Goal: Task Accomplishment & Management: Complete application form

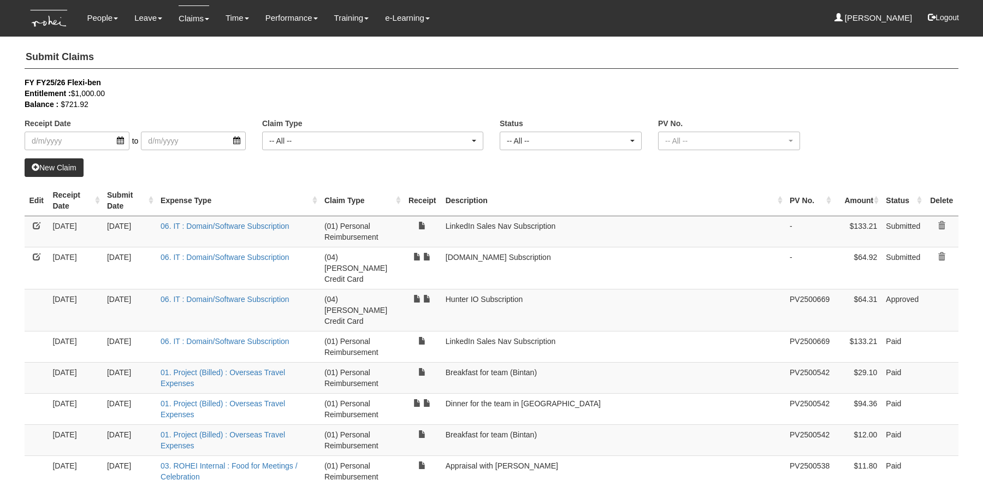
select select "50"
click at [206, 95] on link "Approve Claims" at bounding box center [214, 92] width 86 height 22
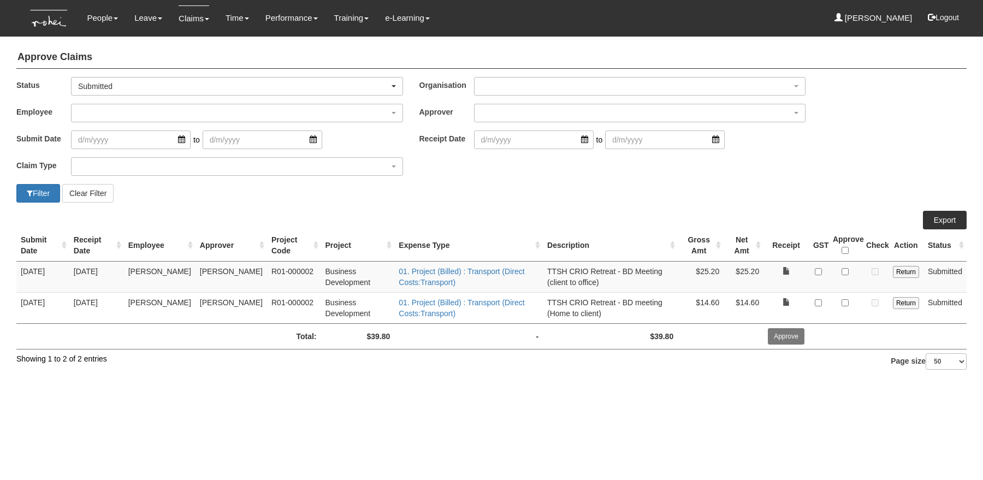
select select "50"
click at [188, 21] on link "Claims" at bounding box center [193, 18] width 31 height 26
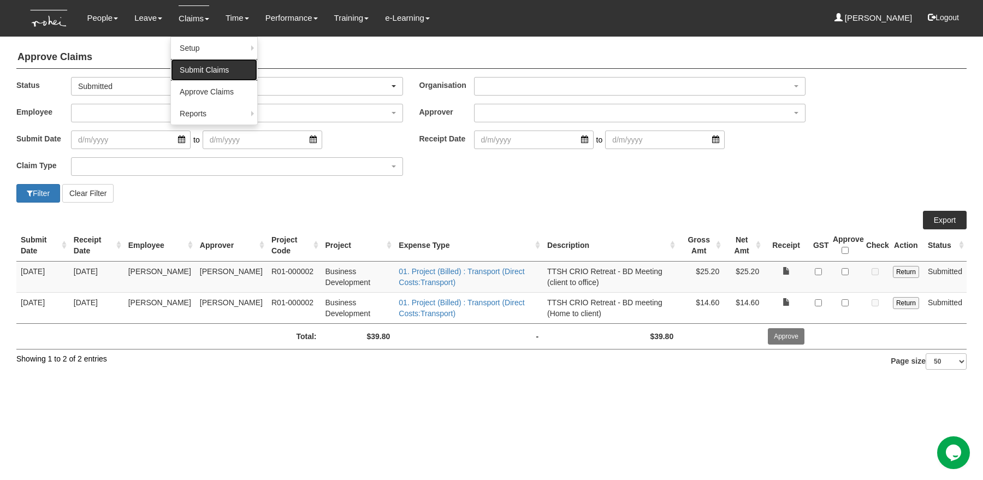
click at [192, 69] on link "Submit Claims" at bounding box center [214, 70] width 86 height 22
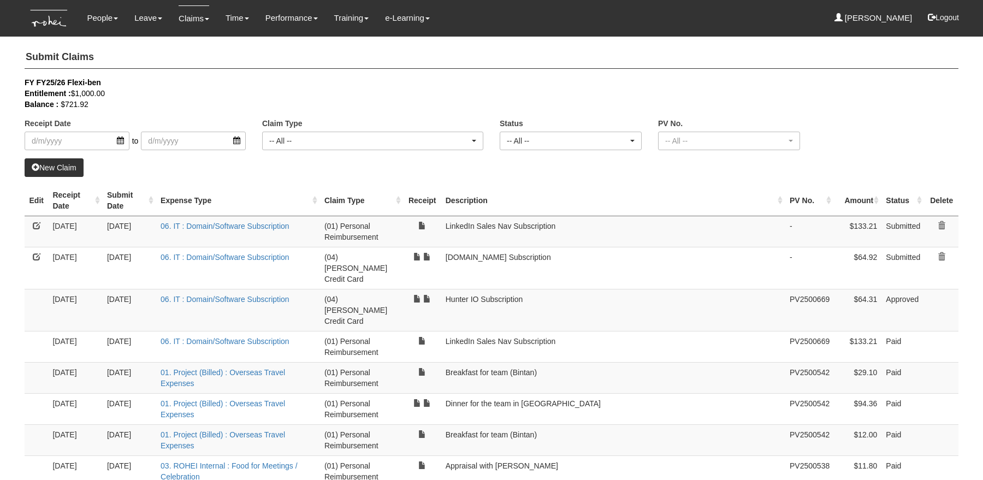
select select "50"
click at [64, 169] on link "New Claim" at bounding box center [54, 167] width 59 height 19
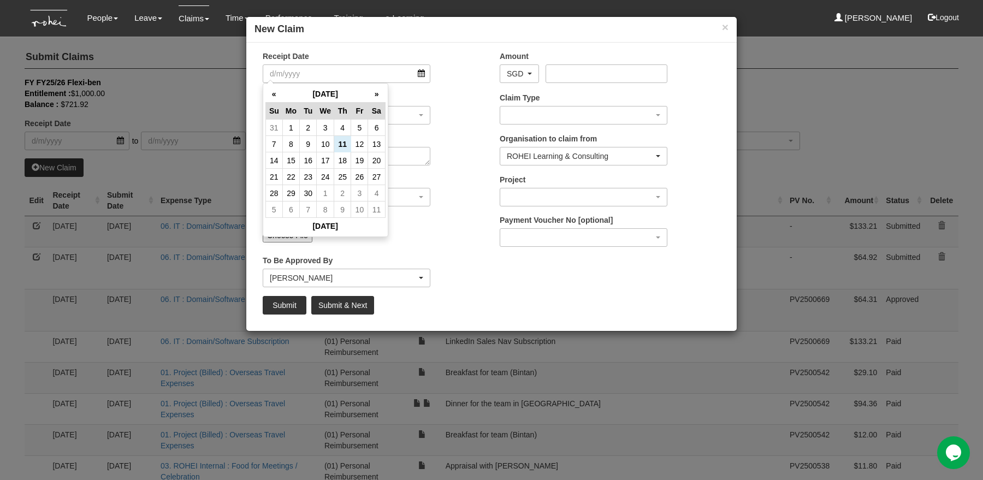
click at [466, 88] on div "Receipt Date" at bounding box center [372, 71] width 237 height 40
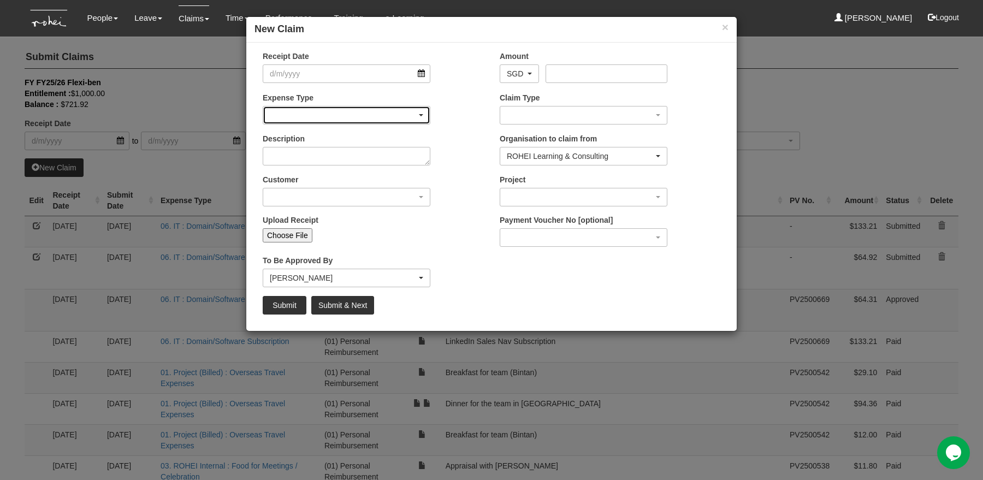
click at [395, 113] on div "button" at bounding box center [346, 114] width 166 height 17
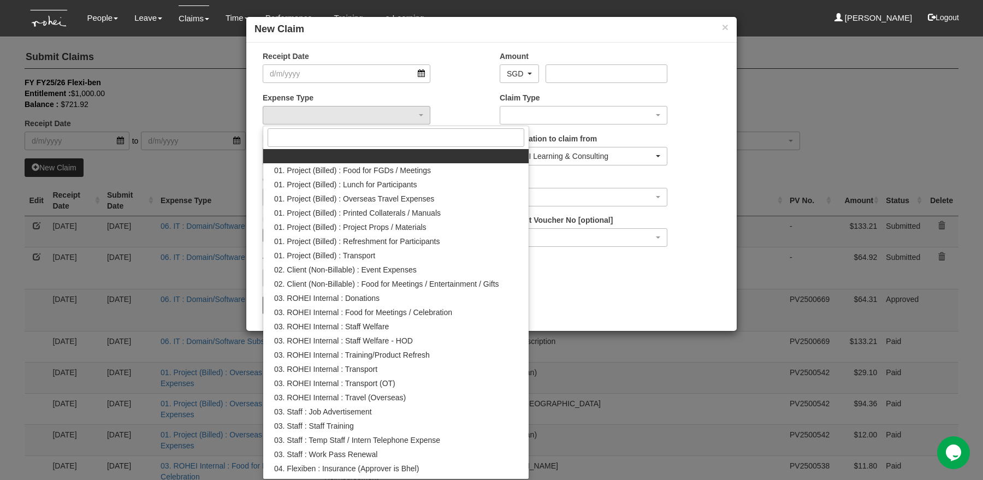
click at [461, 93] on div "Expense Type 01. Project (Billed) : Food for FGDs / Meetings 01. Project (Bille…" at bounding box center [372, 112] width 237 height 40
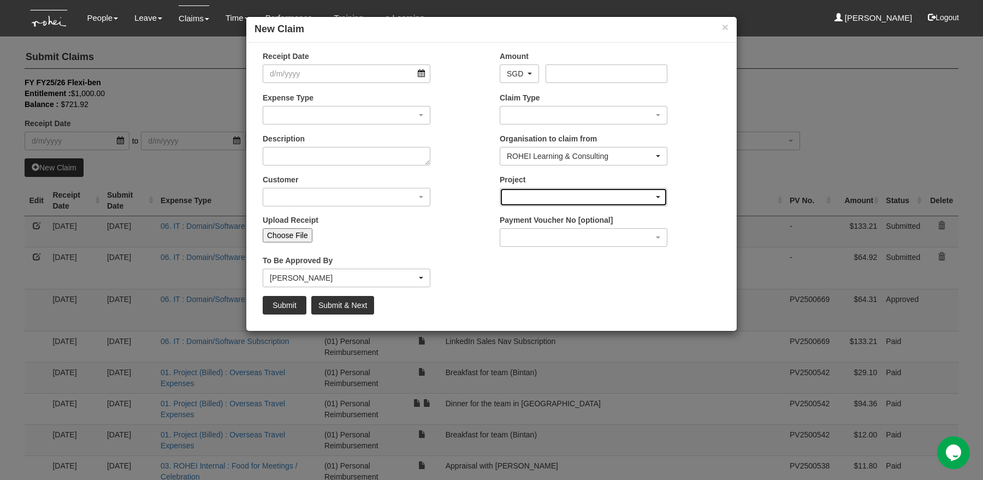
click at [546, 197] on div "button" at bounding box center [583, 196] width 166 height 17
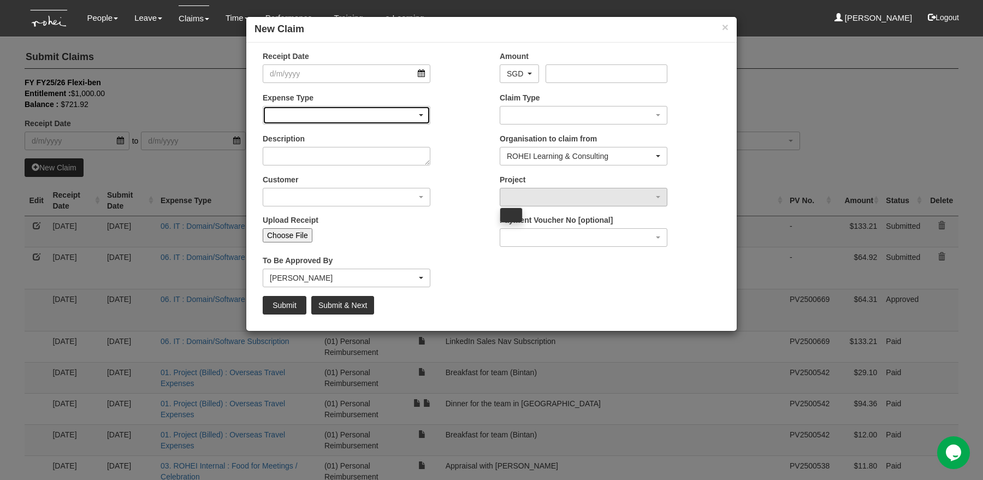
click at [401, 118] on div "button" at bounding box center [346, 114] width 166 height 17
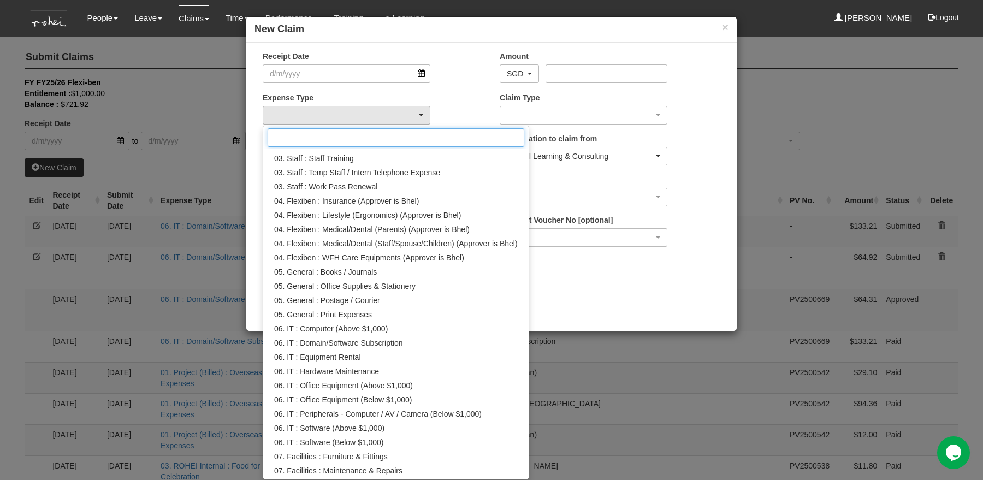
scroll to position [293, 0]
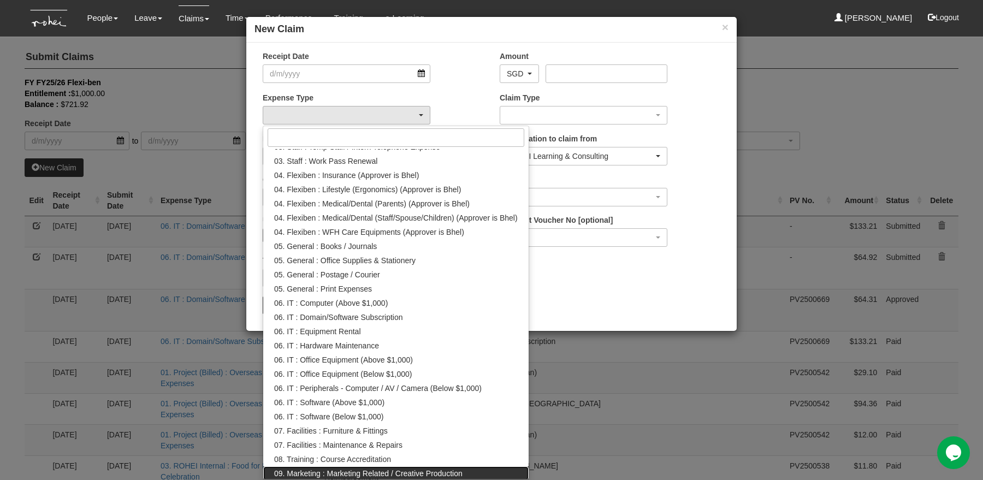
click at [386, 469] on span "09. Marketing : Marketing Related / Creative Production" at bounding box center [368, 473] width 188 height 11
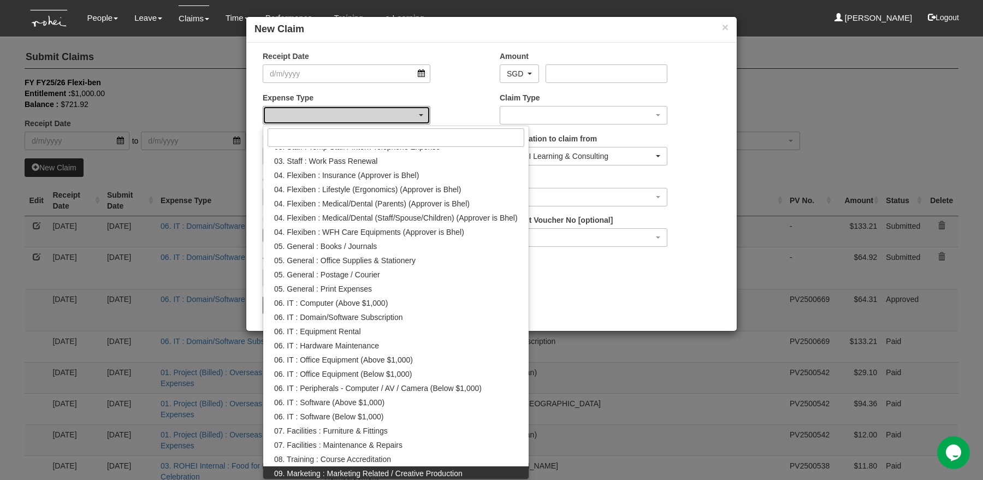
select select "196"
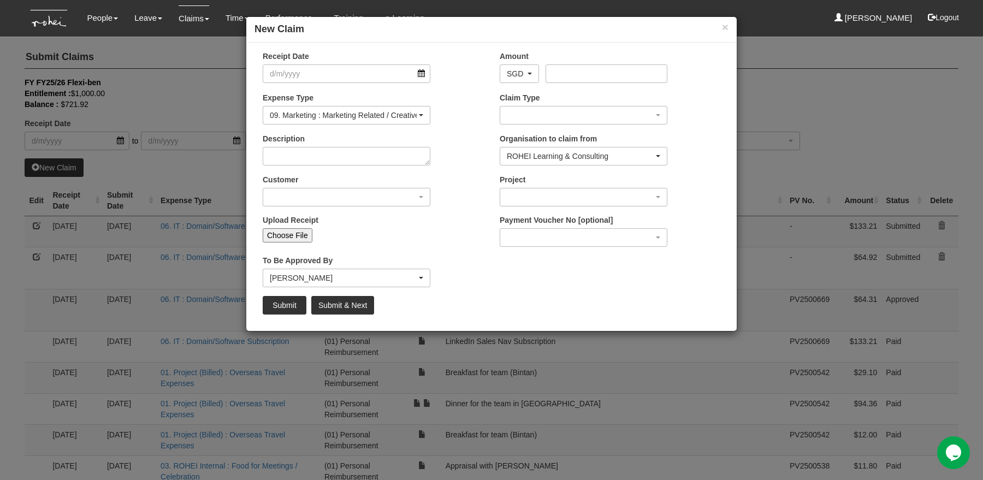
click at [420, 323] on div "Receipt Date Amount AED AFN ALL AMD ANG AOA ARS AUD AWG AZN BAM BBD BDT BGN BHD…" at bounding box center [491, 187] width 490 height 288
click at [402, 199] on div "button" at bounding box center [346, 196] width 166 height 17
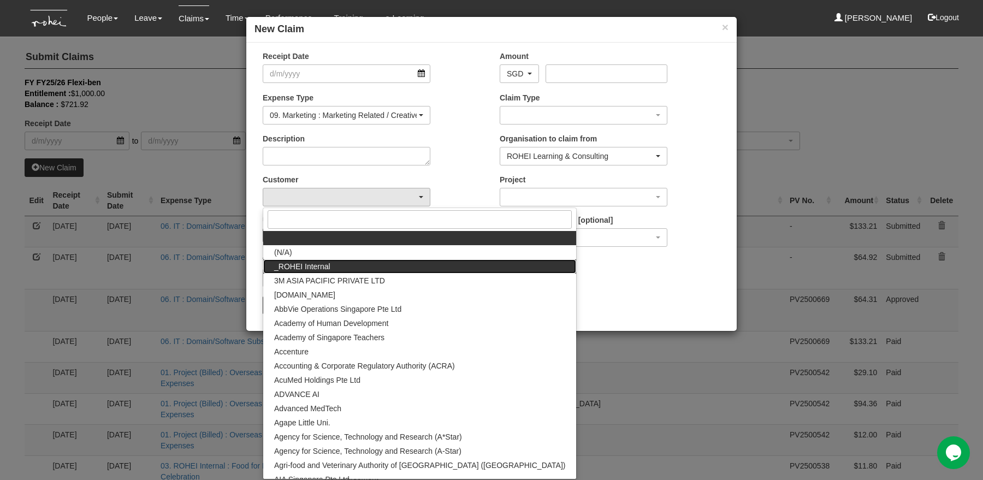
click at [401, 266] on link "_ROHEI Internal" at bounding box center [419, 266] width 313 height 14
select select "397"
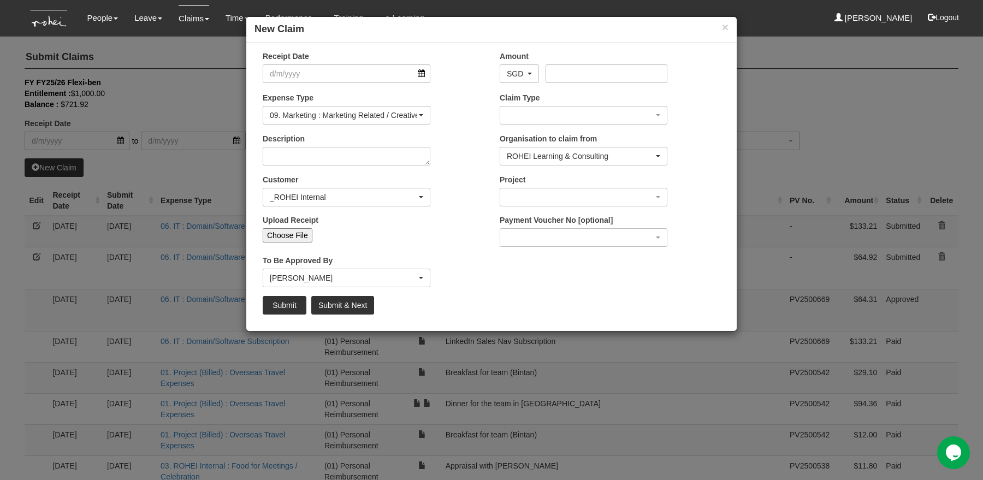
click at [511, 282] on div "Receipt Date Amount AED AFN ALL AMD ANG AOA ARS AUD AWG AZN BAM BBD BDT BGN BHD…" at bounding box center [491, 187] width 490 height 272
click at [585, 110] on div "button" at bounding box center [583, 114] width 166 height 17
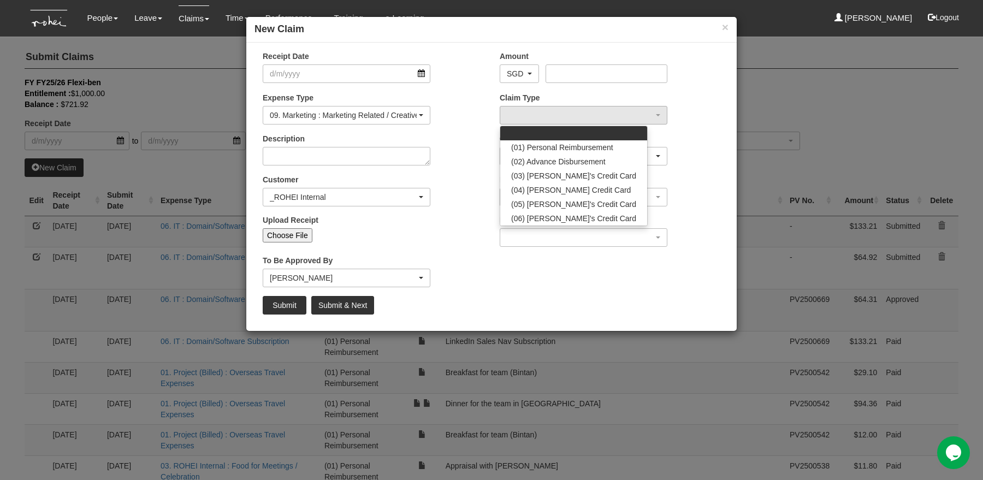
click at [702, 131] on div "Claim Type (01) Personal Reimbursement (02) Advance Disbursement (03) [PERSON_N…" at bounding box center [609, 112] width 237 height 40
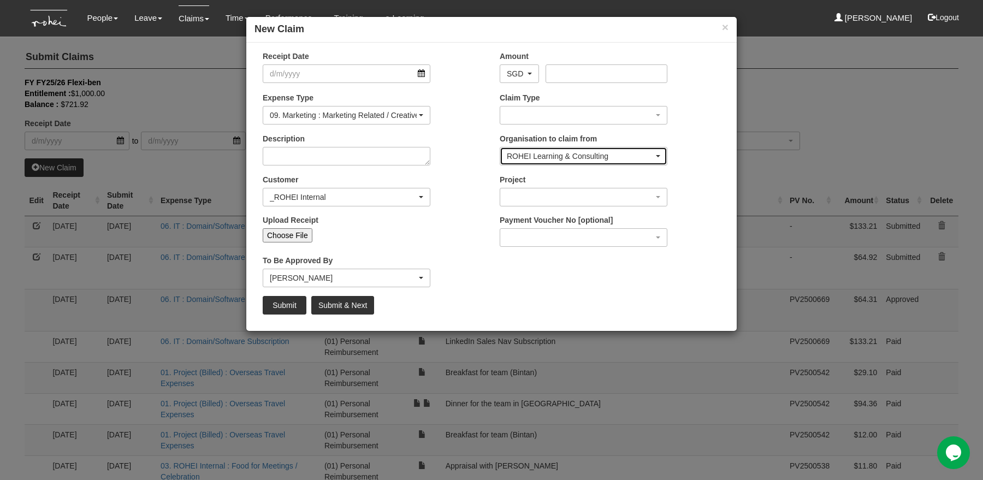
click at [648, 158] on div "ROHEI Learning & Consulting" at bounding box center [580, 156] width 147 height 11
click at [685, 193] on div "Project [C23-000072] Learning Journey Development [C24-000077] ALC Future-Orien…" at bounding box center [609, 194] width 237 height 40
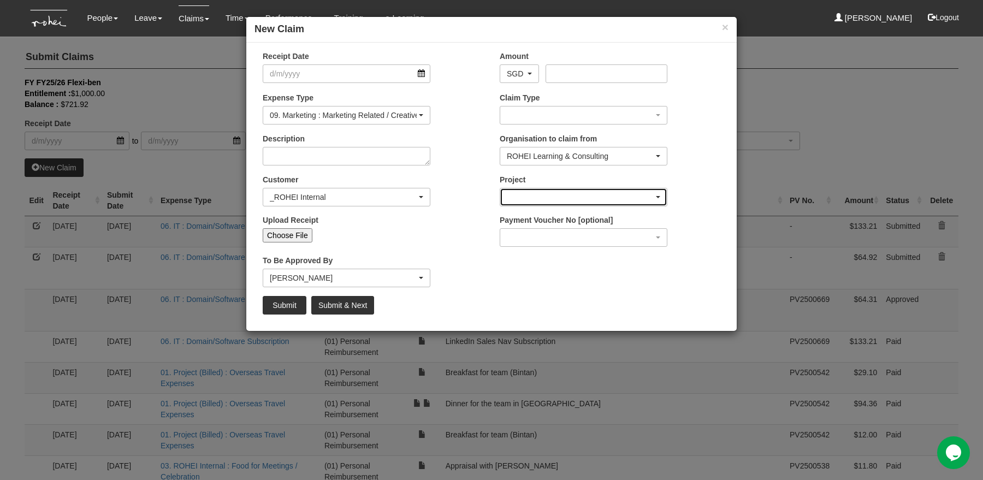
click at [637, 204] on div "button" at bounding box center [583, 196] width 166 height 17
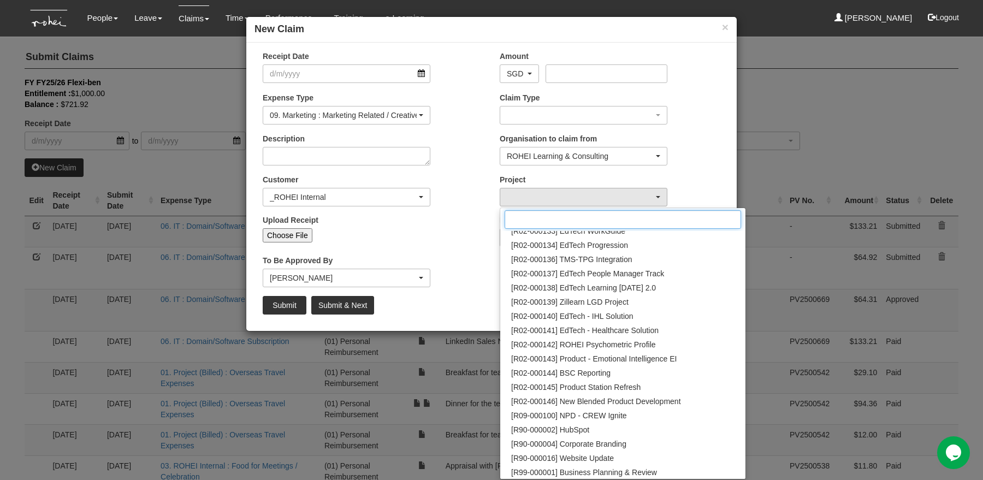
scroll to position [418, 0]
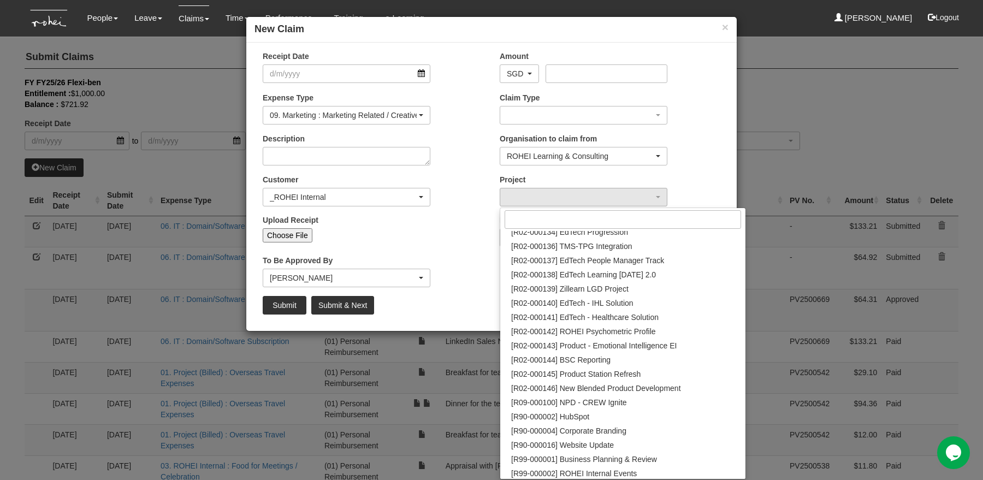
click at [859, 119] on div "× New Claim Receipt Date Amount AED AFN ALL AMD ANG AOA ARS AUD AWG AZN BAM BBD…" at bounding box center [491, 240] width 983 height 480
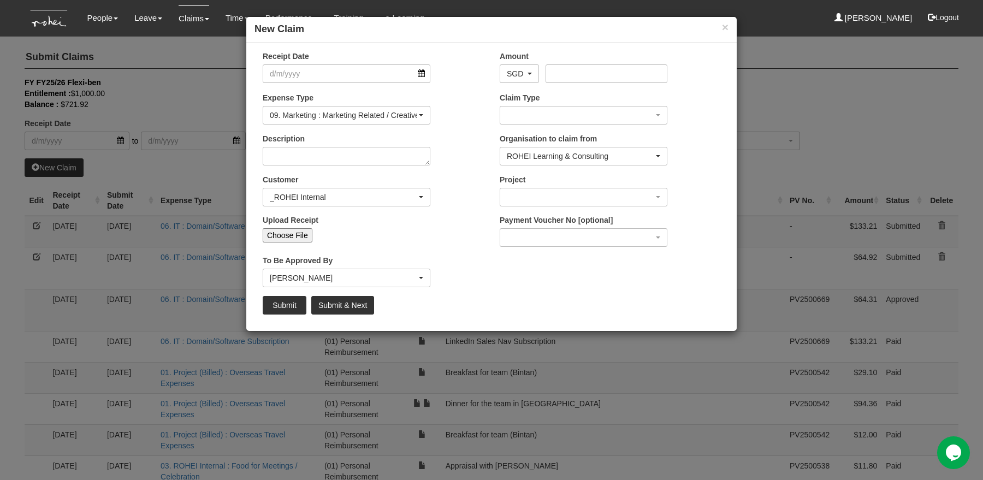
click at [554, 366] on div "× New Claim Receipt Date Amount AED AFN ALL AMD ANG AOA ARS AUD AWG AZN BAM BBD…" at bounding box center [491, 240] width 983 height 480
click at [724, 29] on button "×" at bounding box center [725, 26] width 7 height 11
